Goal: Ask a question

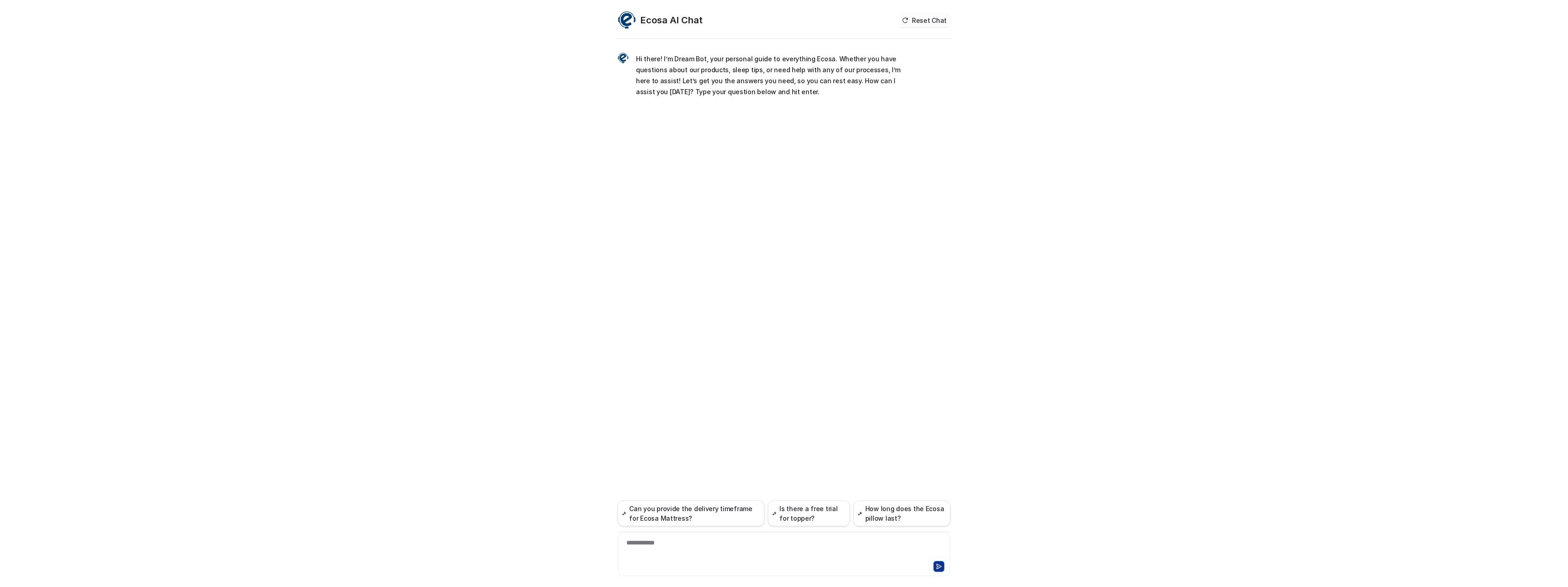
click at [925, 25] on button "Reset Chat" at bounding box center [925, 20] width 51 height 14
click at [789, 550] on div at bounding box center [784, 548] width 328 height 21
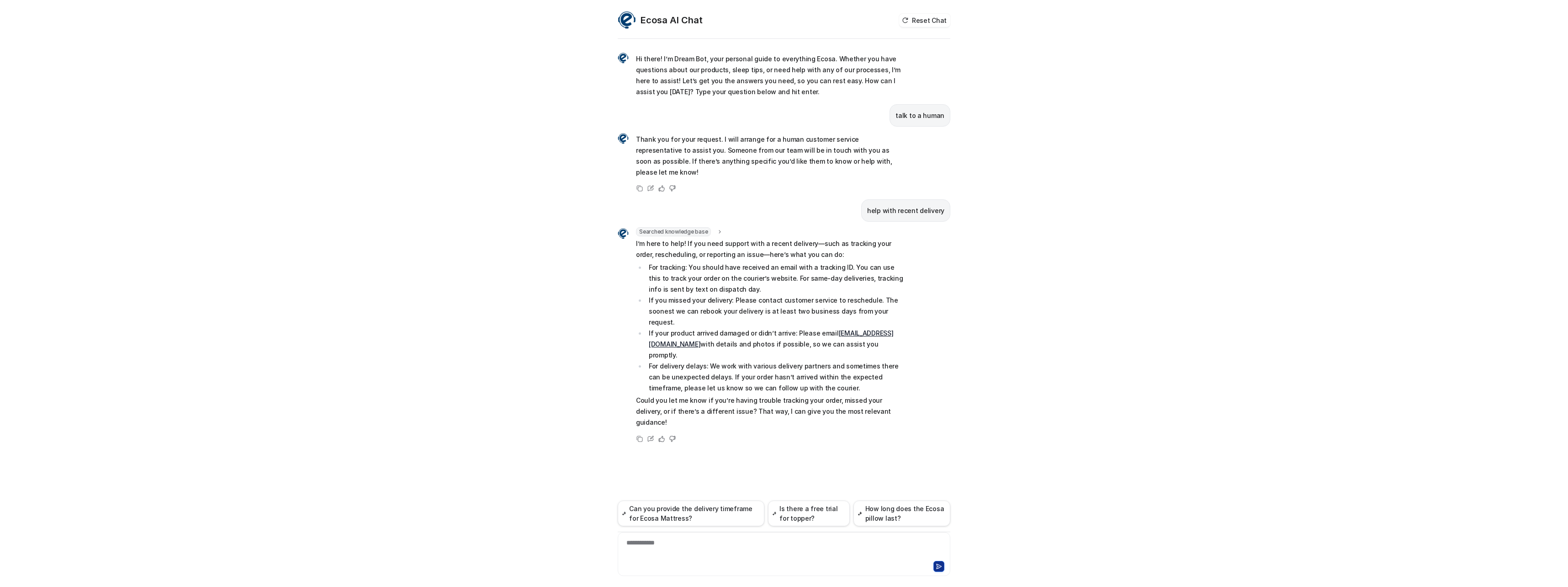
click at [755, 437] on div "Hi there! I’m Dream Bot, your personal guide to everything Ecosa. Whether you h…" at bounding box center [784, 314] width 332 height 546
drag, startPoint x: 830, startPoint y: 368, endPoint x: 883, endPoint y: 386, distance: 56.0
click at [883, 386] on div "Searched knowledge base search_queries : "help with recent delivery,delivery su…" at bounding box center [761, 335] width 286 height 217
click at [713, 557] on div "**********" at bounding box center [784, 548] width 328 height 21
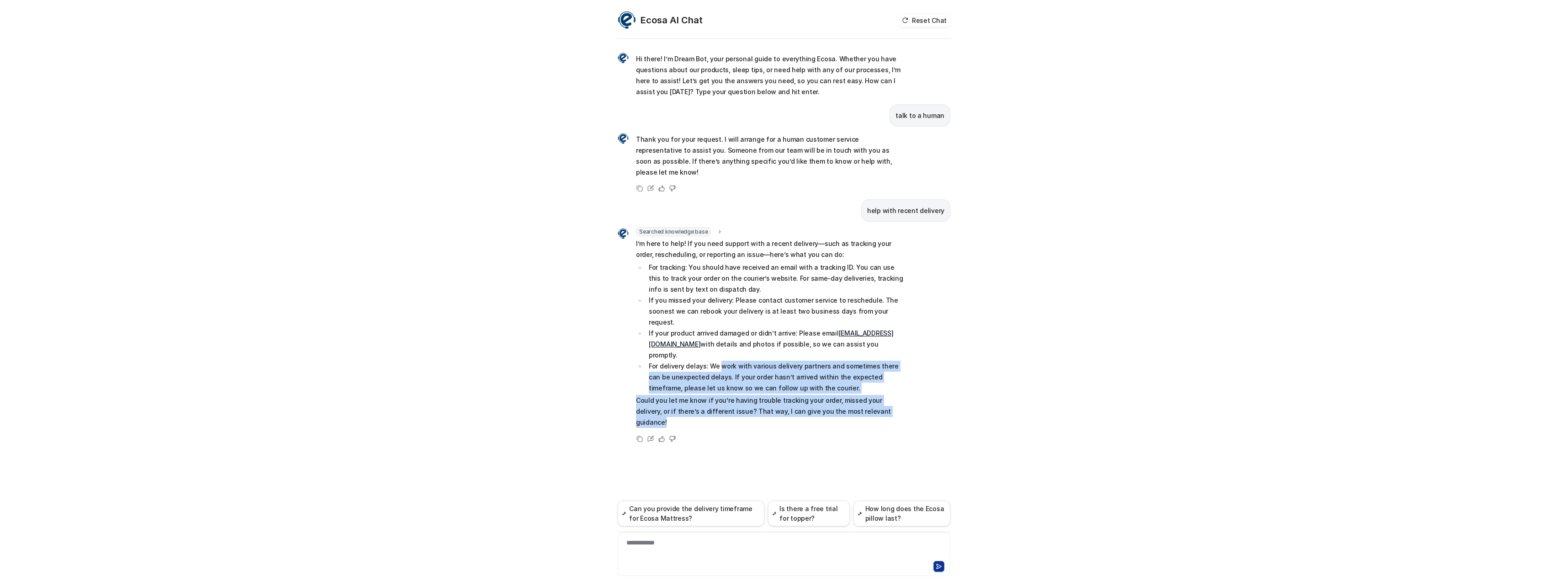
drag, startPoint x: 721, startPoint y: 329, endPoint x: 908, endPoint y: 378, distance: 193.3
click at [908, 378] on div "Searched knowledge base search_queries : "help with recent delivery,delivery su…" at bounding box center [784, 335] width 332 height 217
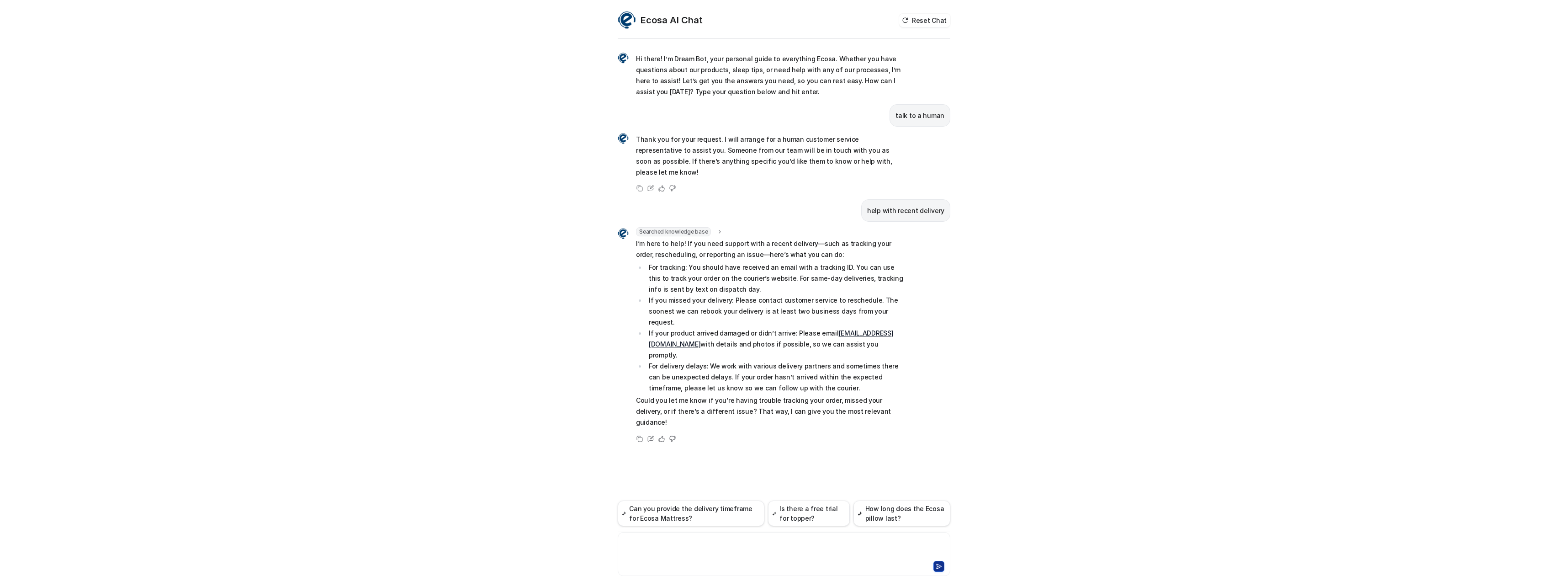
click at [764, 551] on div at bounding box center [784, 548] width 328 height 21
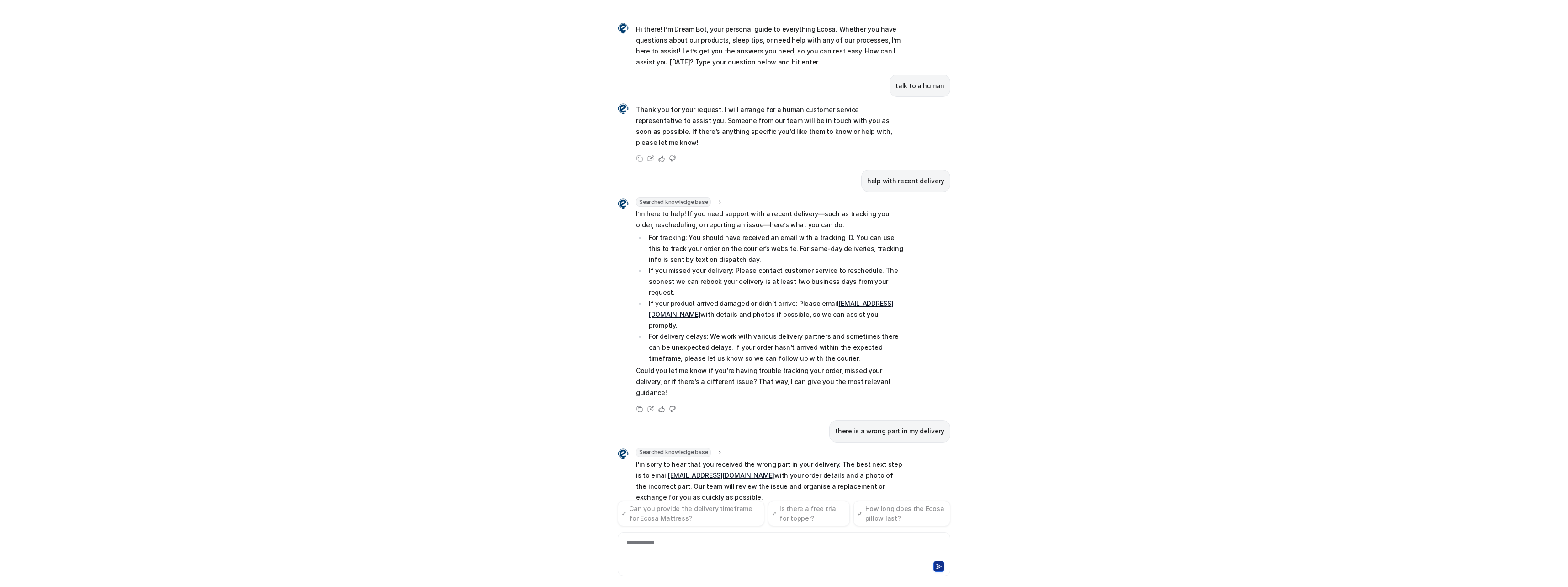
scroll to position [9, 0]
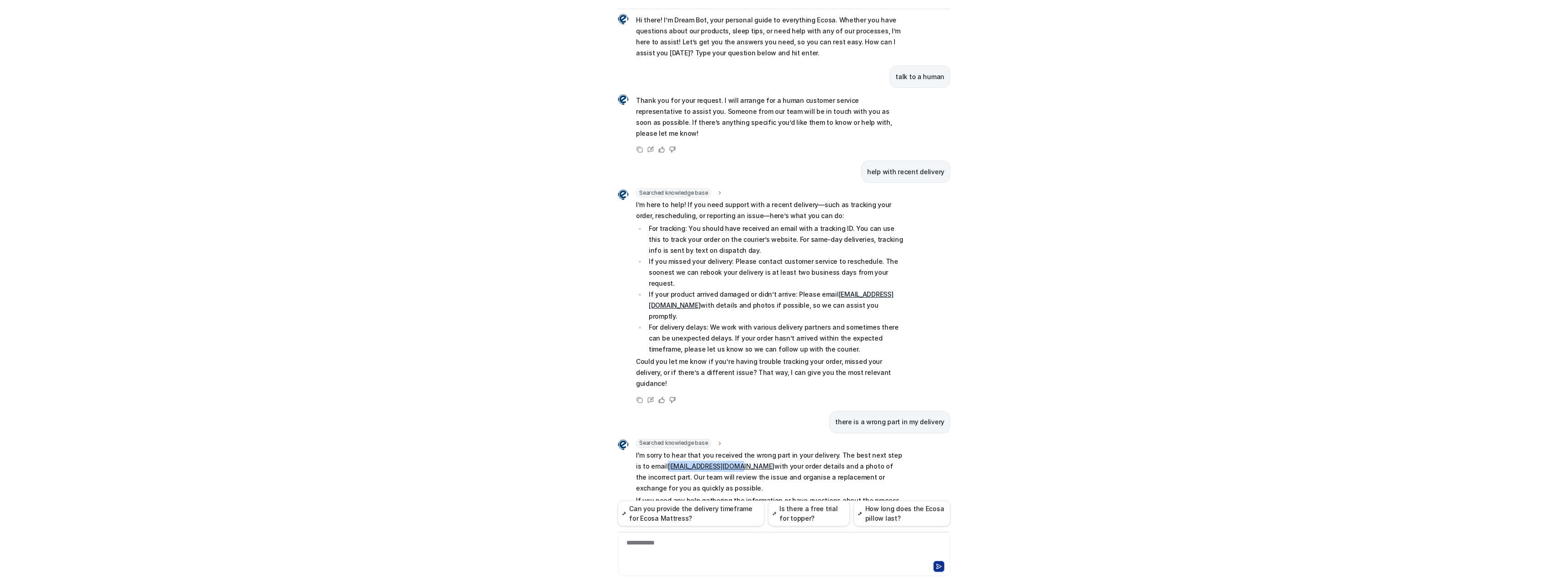
drag, startPoint x: 649, startPoint y: 422, endPoint x: 720, endPoint y: 421, distance: 71.0
click at [720, 450] on p "I'm sorry to hear that you received the wrong part in your delivery. The best n…" at bounding box center [770, 471] width 267 height 44
copy p "support@ecosa.com.au"
